Goal: Task Accomplishment & Management: Complete application form

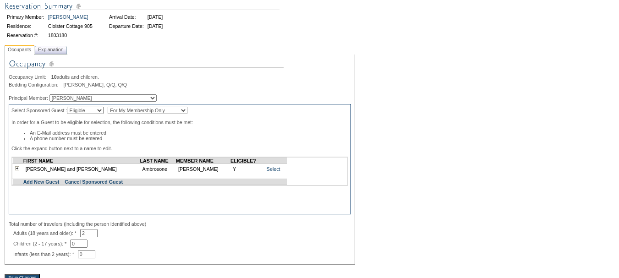
scroll to position [92, 0]
click at [44, 184] on link "Add New Guest" at bounding box center [41, 181] width 36 height 5
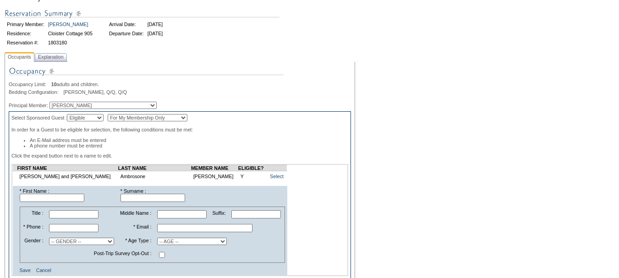
scroll to position [92, 0]
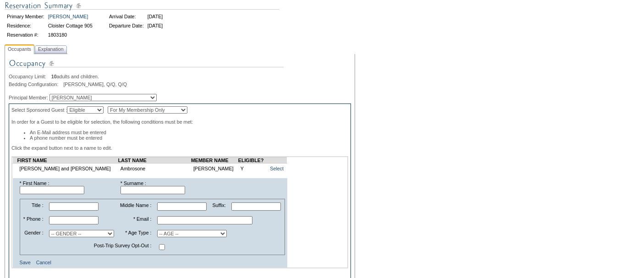
click at [71, 194] on input "text" at bounding box center [52, 190] width 65 height 8
type input "David"
type input "Grinde"
click at [167, 224] on input "text" at bounding box center [204, 220] width 95 height 8
paste input "david.grinde@rbc.com"
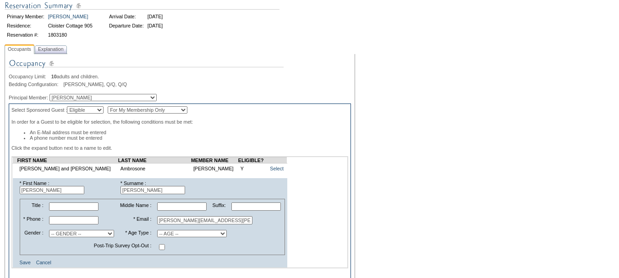
type input "david.grinde@rbc.com"
click at [79, 237] on select "-- GENDER -- Male Female" at bounding box center [81, 233] width 65 height 7
select select "M"
click at [53, 237] on select "-- GENDER -- Male Female" at bounding box center [81, 233] width 65 height 7
click at [158, 237] on select "-- AGE -- Adult (23 years and older) Young Adult (18 - 22 years) Child (2 - 17 …" at bounding box center [192, 233] width 70 height 7
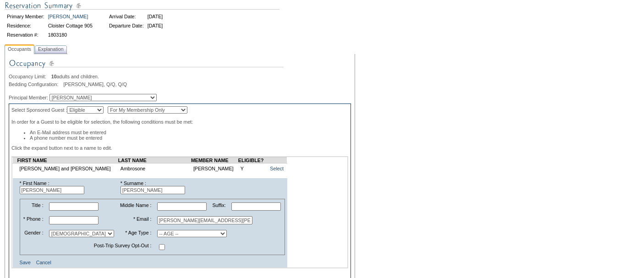
select select "A"
click at [157, 237] on select "-- AGE -- Adult (23 years and older) Young Adult (18 - 22 years) Child (2 - 17 …" at bounding box center [192, 233] width 70 height 7
click at [69, 224] on input "text" at bounding box center [73, 220] width 49 height 8
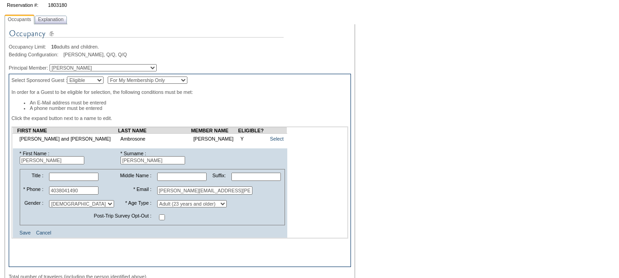
scroll to position [137, 0]
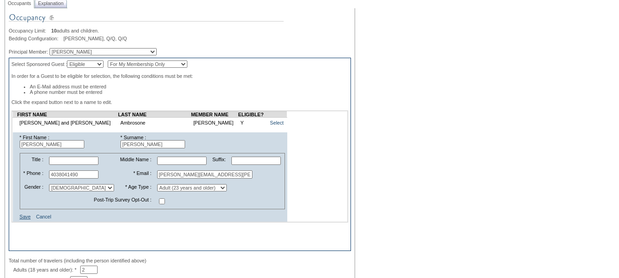
type input "4038041490"
click at [24, 219] on link "Save" at bounding box center [25, 216] width 11 height 5
